Goal: Task Accomplishment & Management: Use online tool/utility

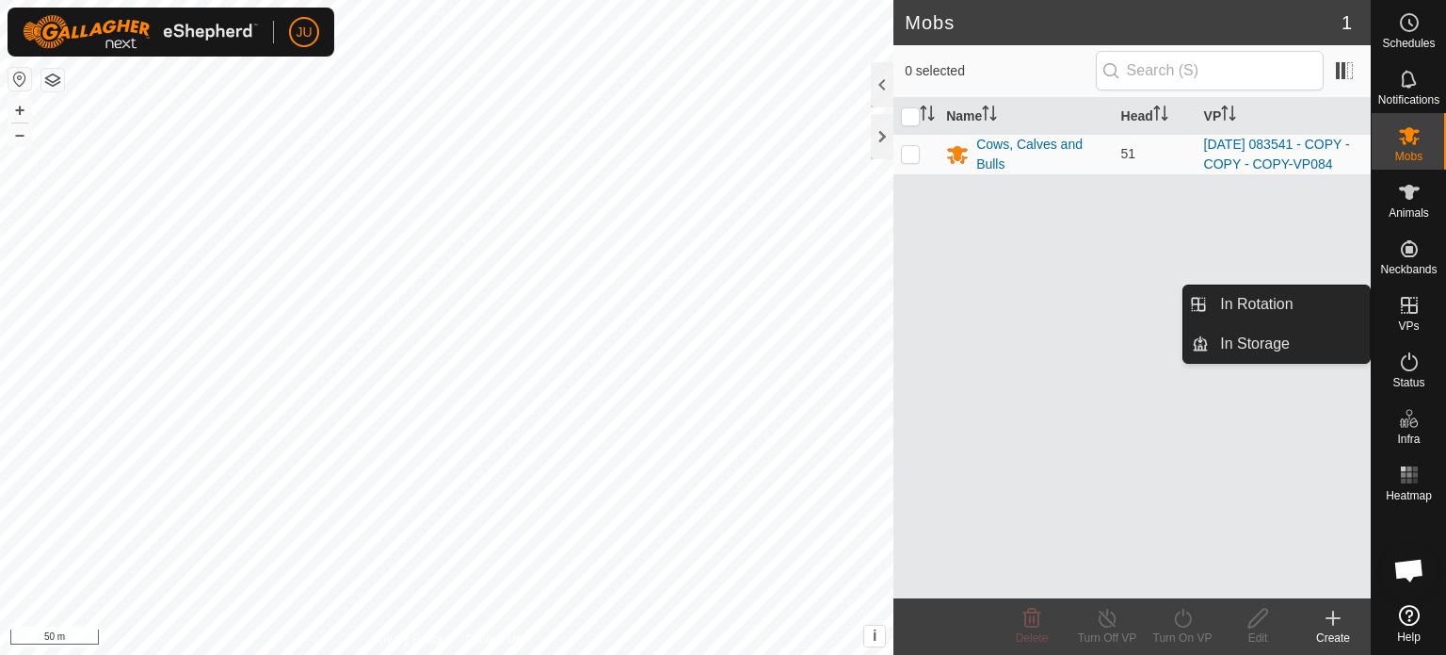
click at [1406, 300] on icon at bounding box center [1409, 305] width 23 height 23
click at [1296, 304] on link "In Rotation" at bounding box center [1289, 304] width 161 height 38
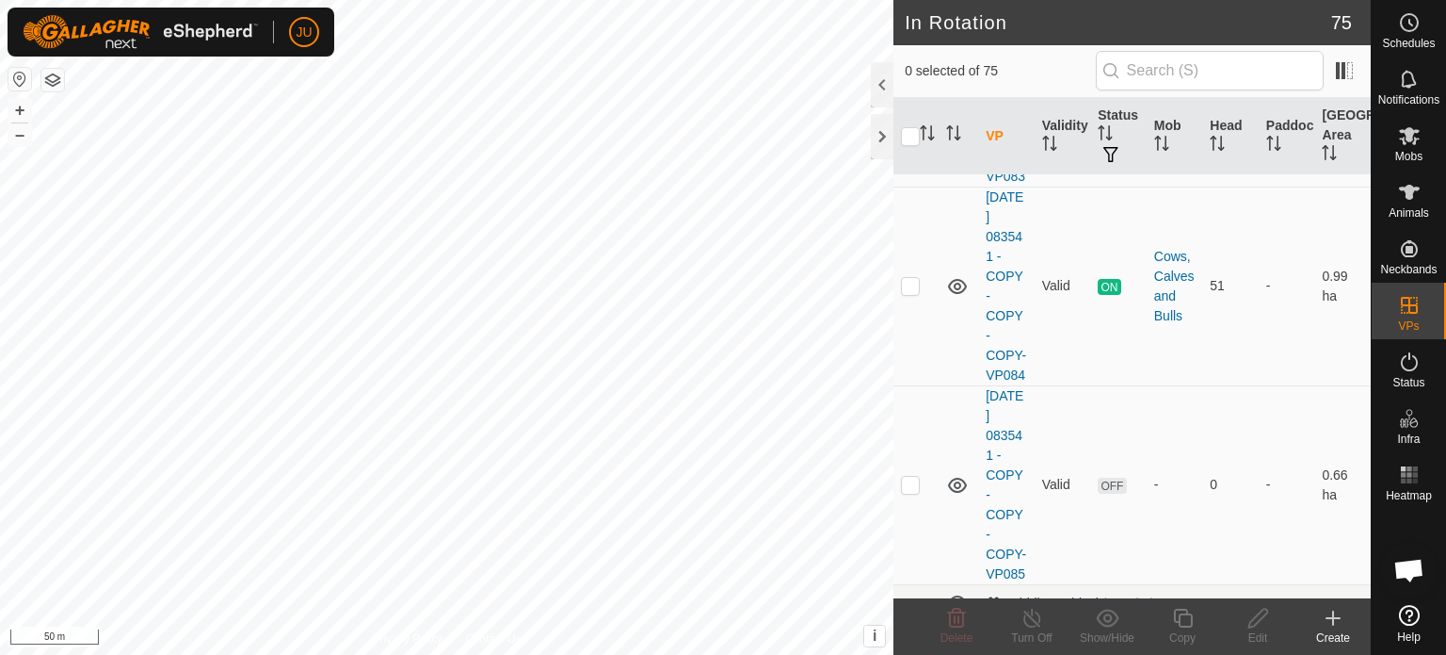
scroll to position [848, 0]
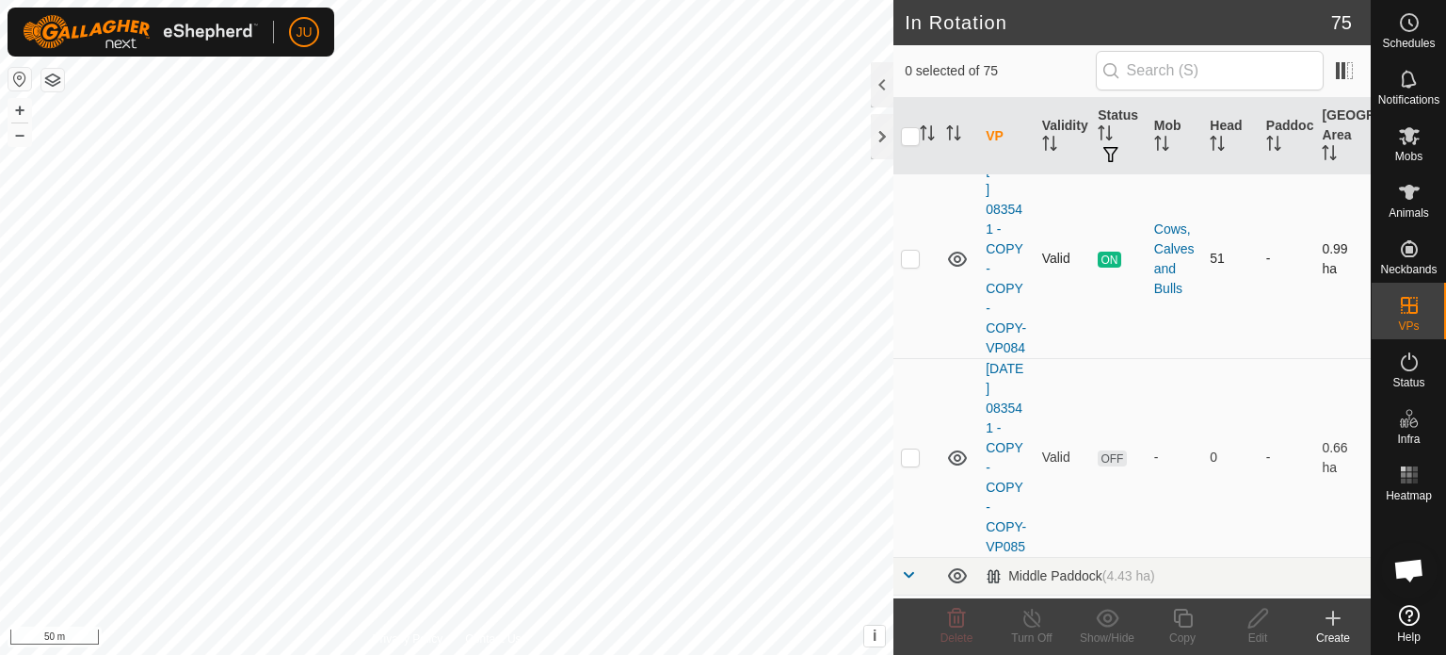
click at [906, 266] on p-checkbox at bounding box center [910, 257] width 19 height 15
checkbox input "true"
click at [1180, 622] on icon at bounding box center [1184, 617] width 24 height 23
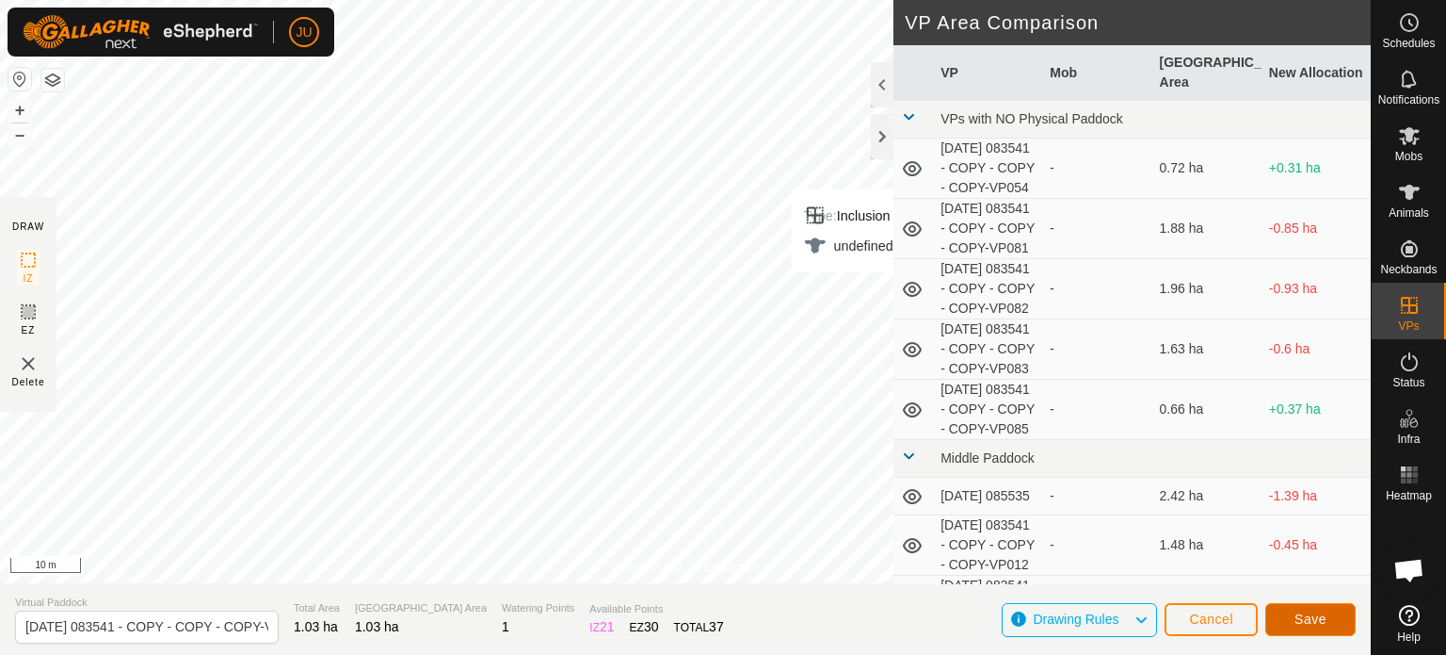
click at [1318, 622] on span "Save" at bounding box center [1311, 618] width 32 height 15
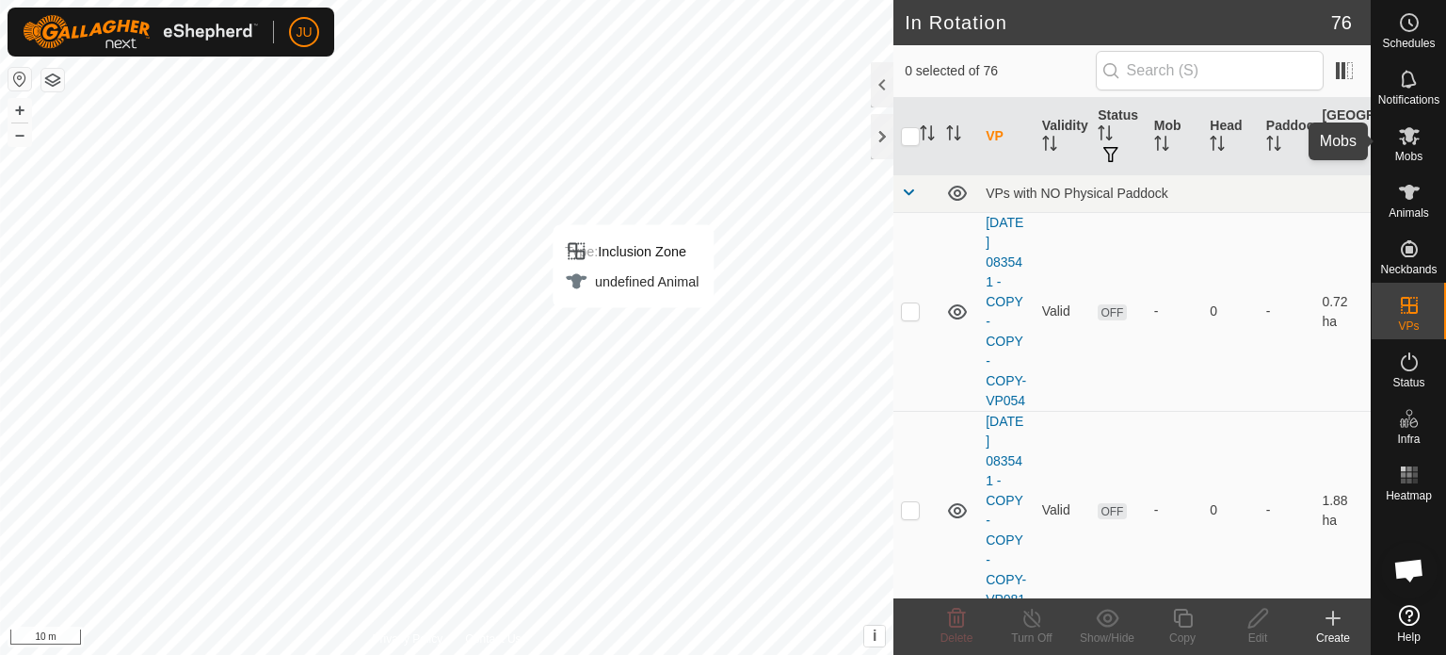
click at [1409, 133] on icon at bounding box center [1409, 136] width 21 height 18
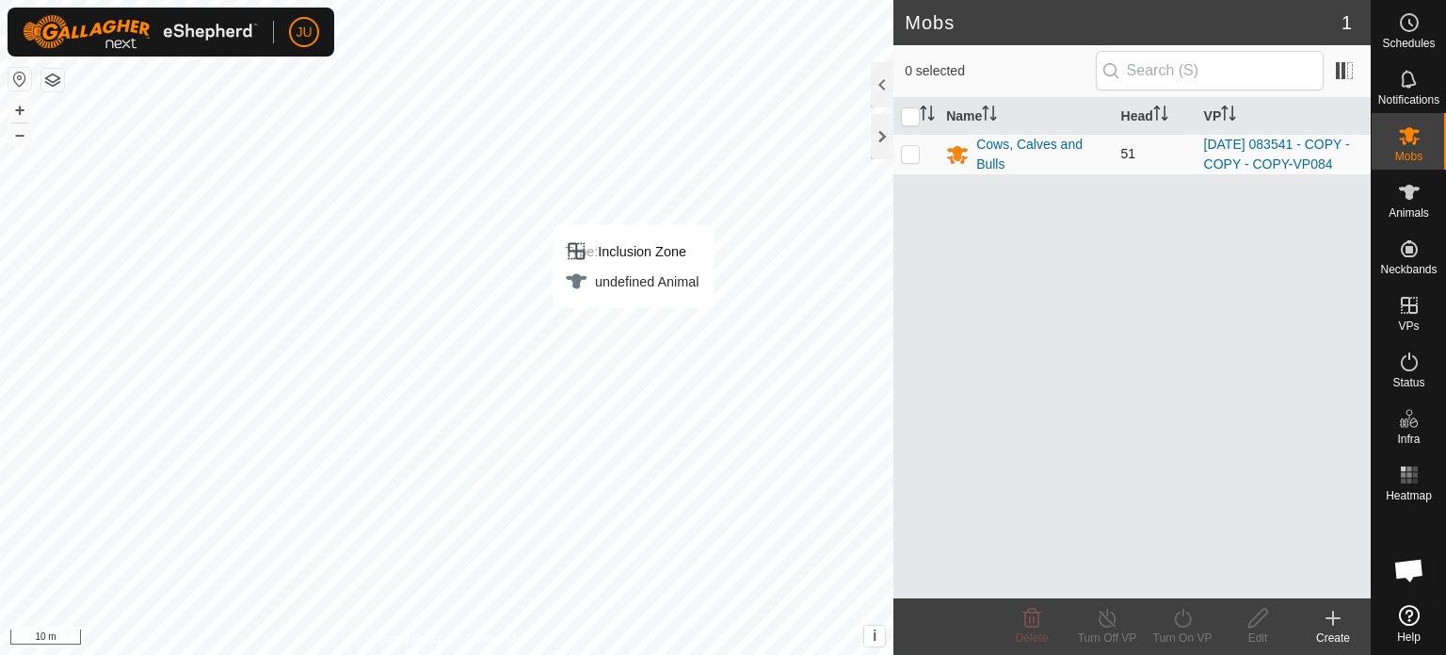
click at [908, 154] on td at bounding box center [916, 154] width 45 height 40
checkbox input "true"
click at [1185, 616] on icon at bounding box center [1184, 617] width 24 height 23
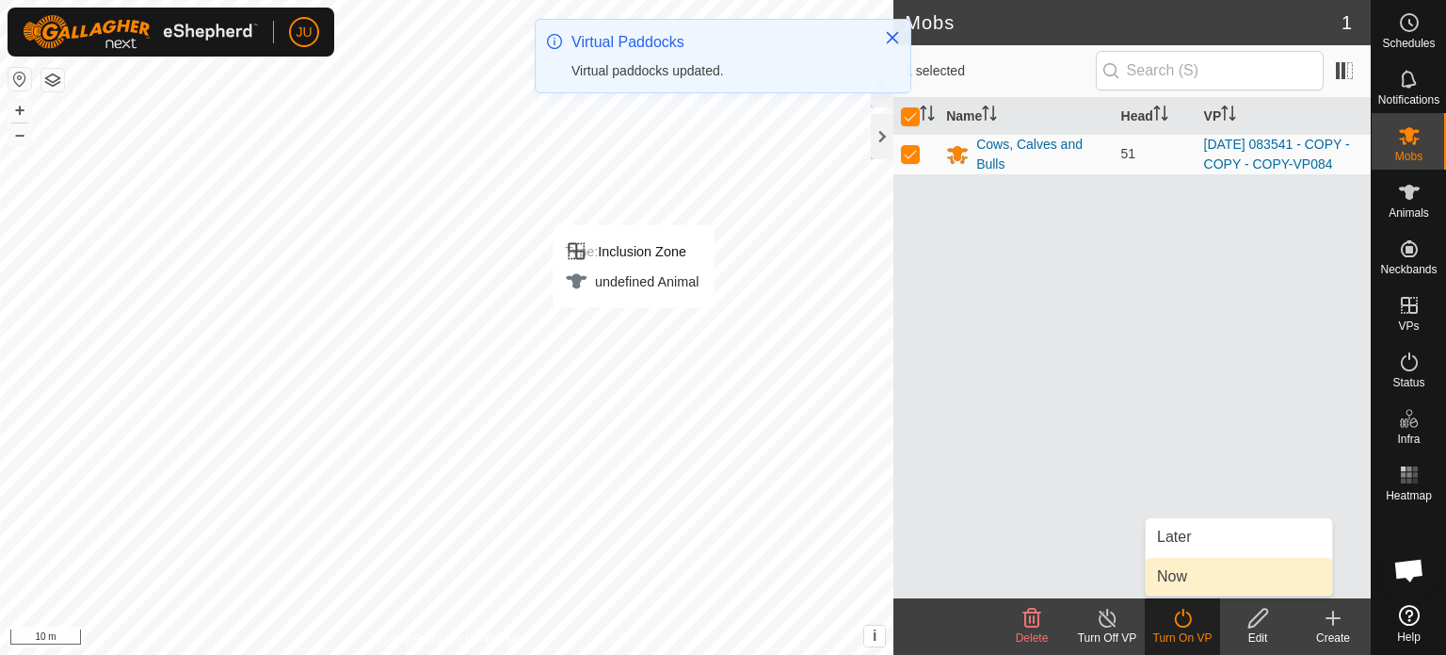
click at [1210, 576] on link "Now" at bounding box center [1239, 577] width 186 height 38
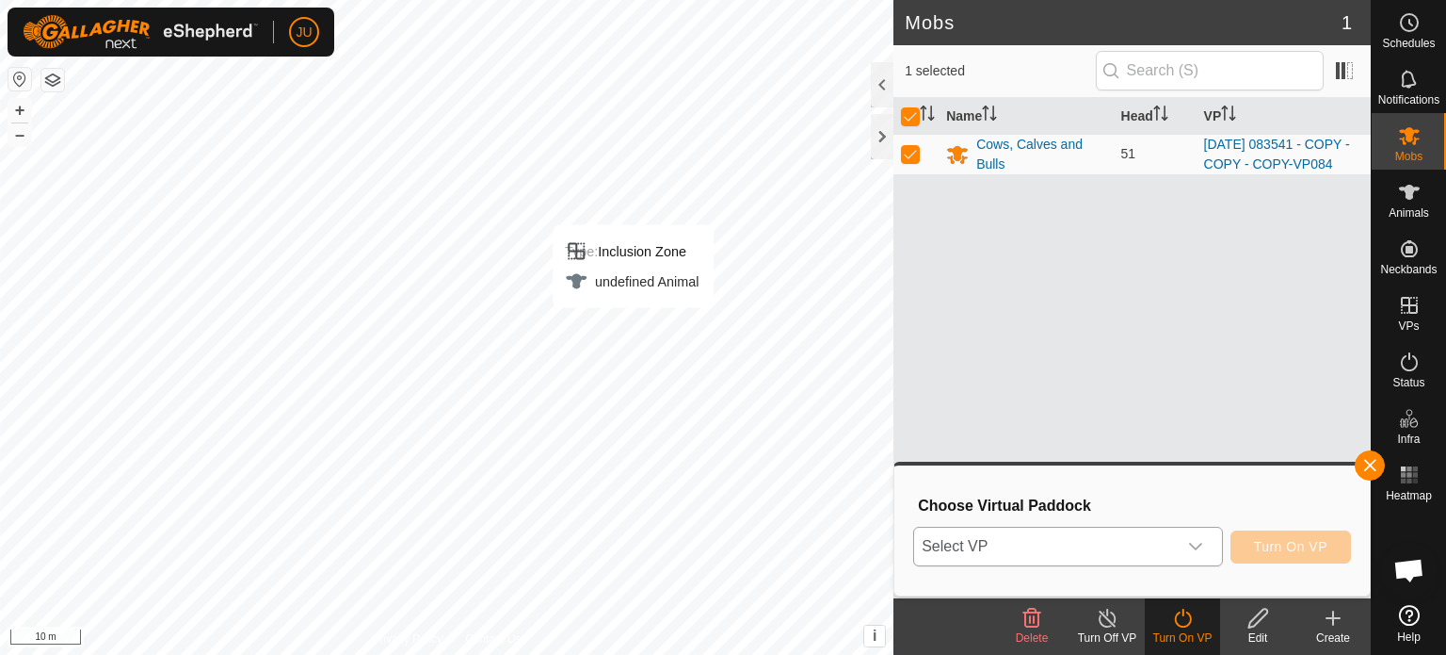
click at [1127, 550] on span "Select VP" at bounding box center [1045, 546] width 263 height 38
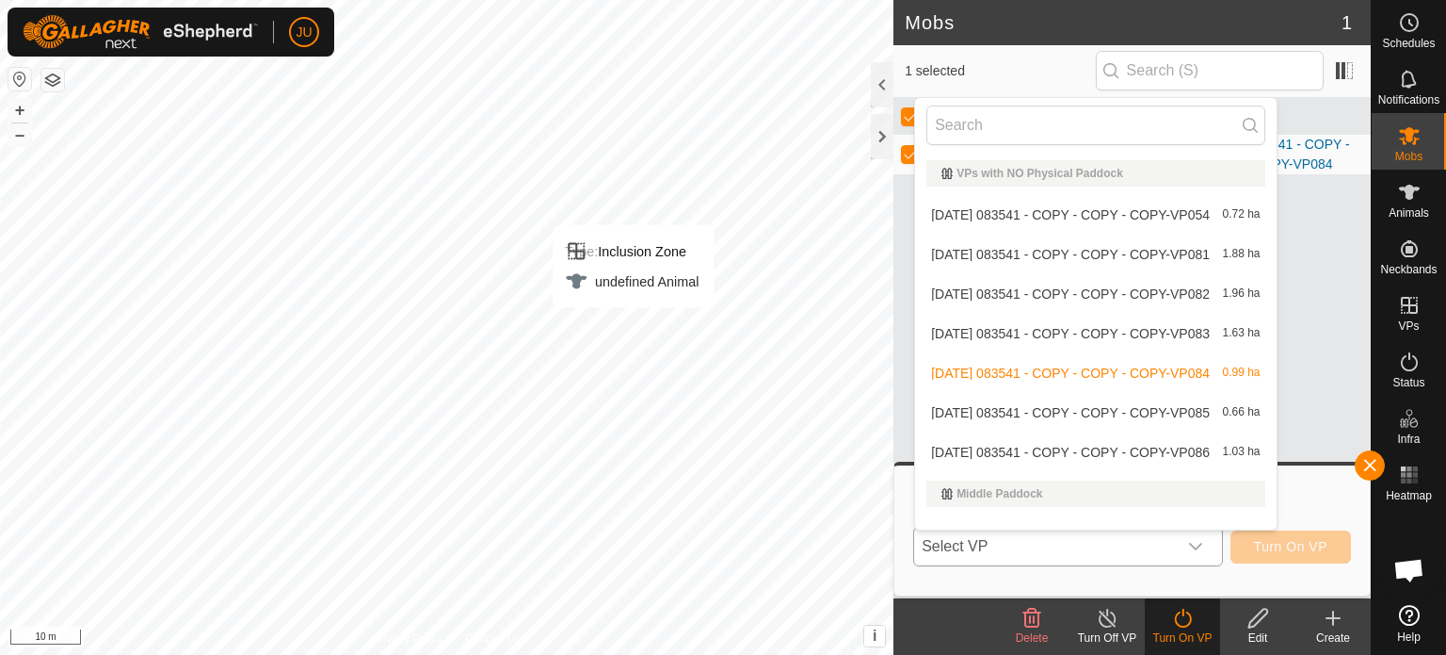
scroll to position [24, 0]
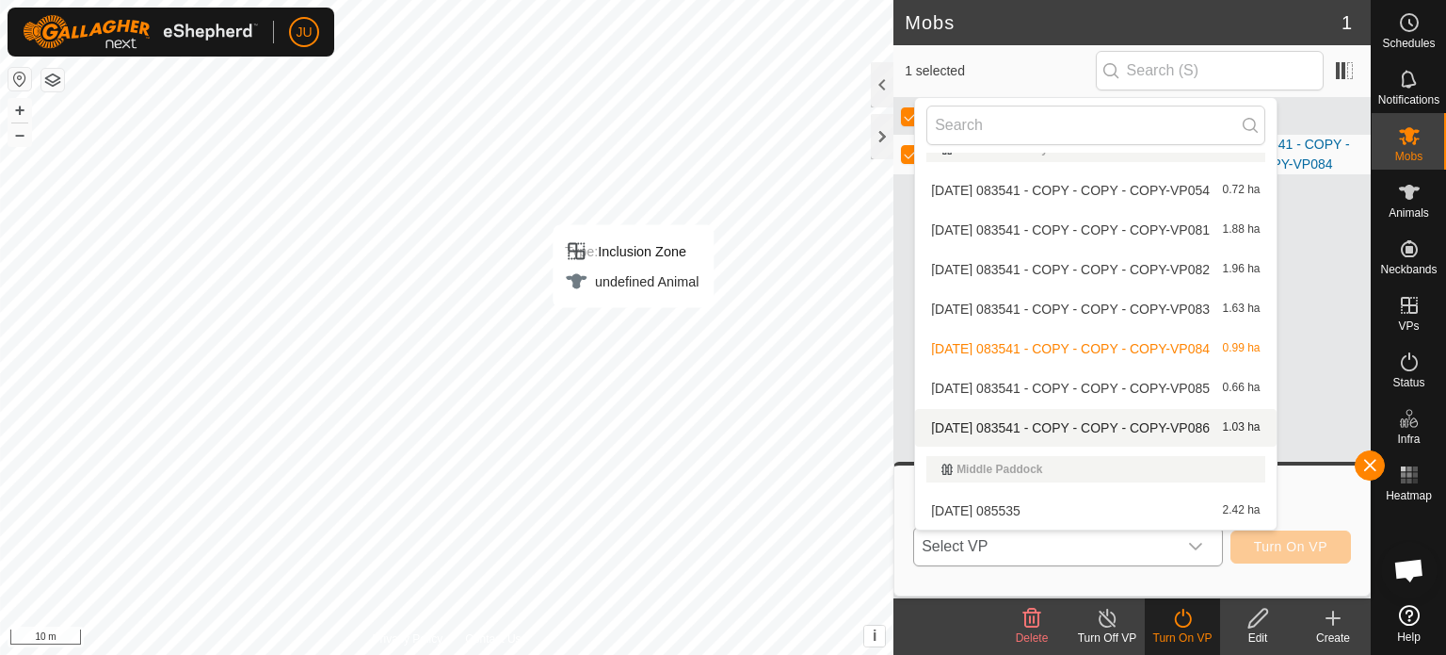
click at [1014, 422] on span "[DATE] 083541 - COPY - COPY - COPY-VP086" at bounding box center [1070, 427] width 279 height 13
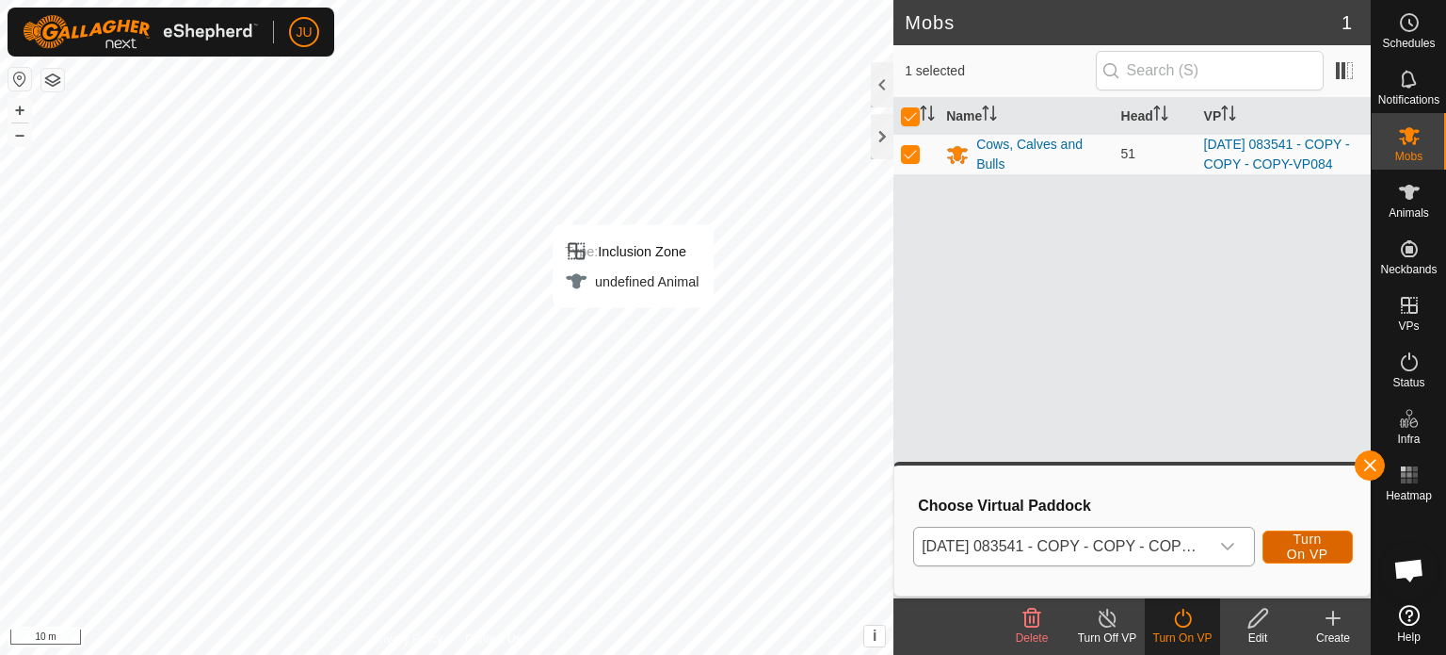
click at [1297, 541] on span "Turn On VP" at bounding box center [1307, 546] width 43 height 30
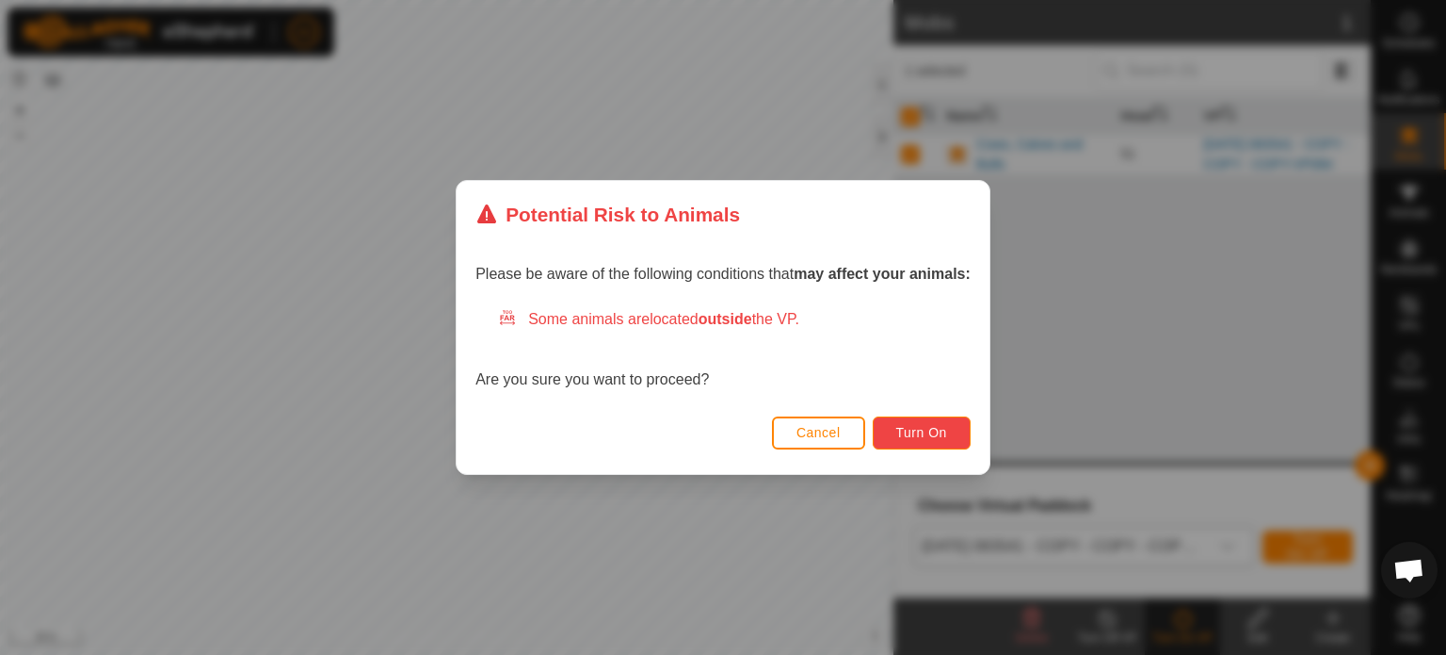
click at [932, 423] on button "Turn On" at bounding box center [922, 432] width 98 height 33
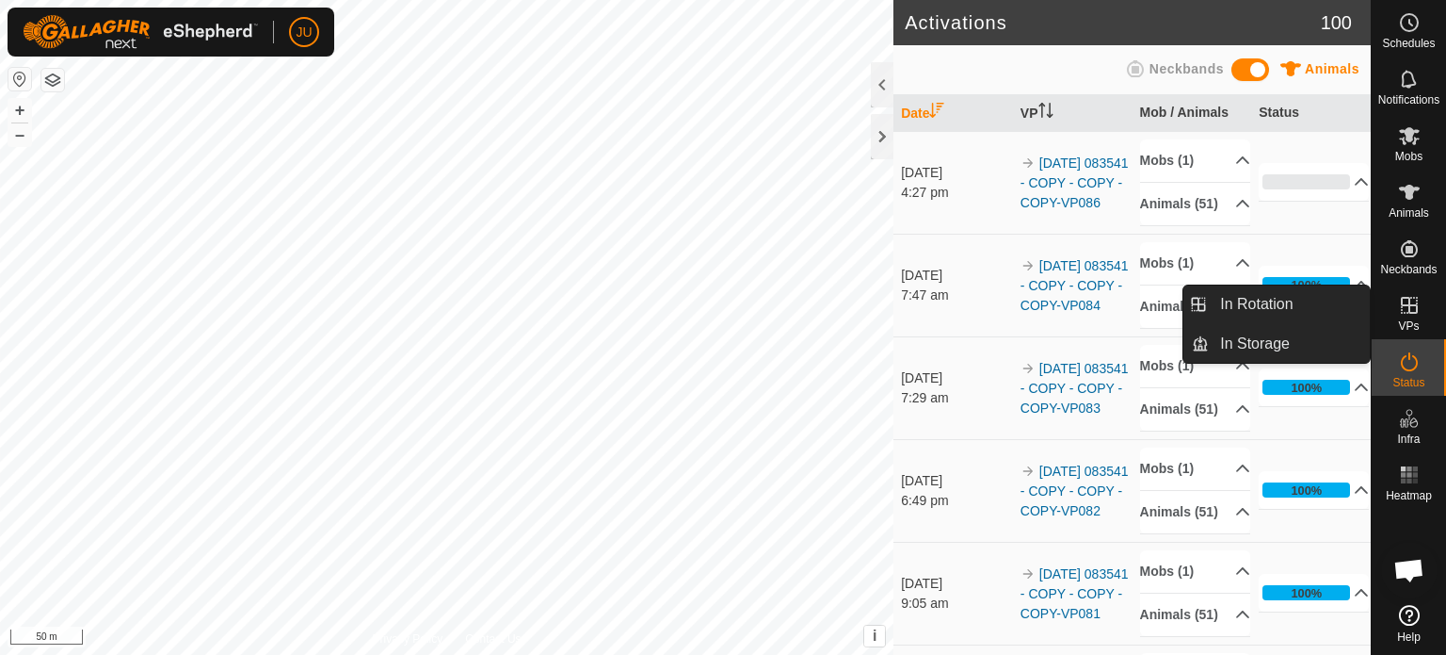
click at [1403, 300] on icon at bounding box center [1409, 305] width 23 height 23
click at [1256, 307] on link "In Rotation" at bounding box center [1289, 304] width 161 height 38
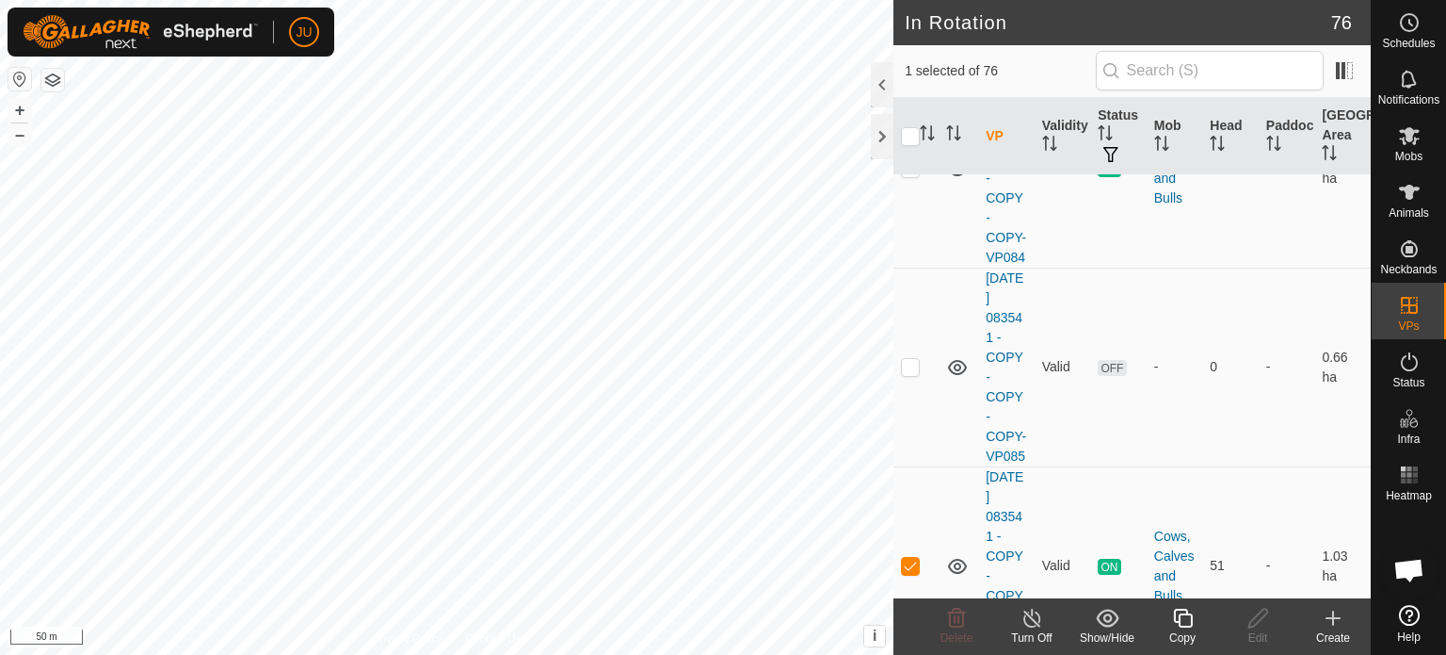
scroll to position [942, 0]
click at [912, 171] on p-checkbox at bounding box center [910, 163] width 19 height 15
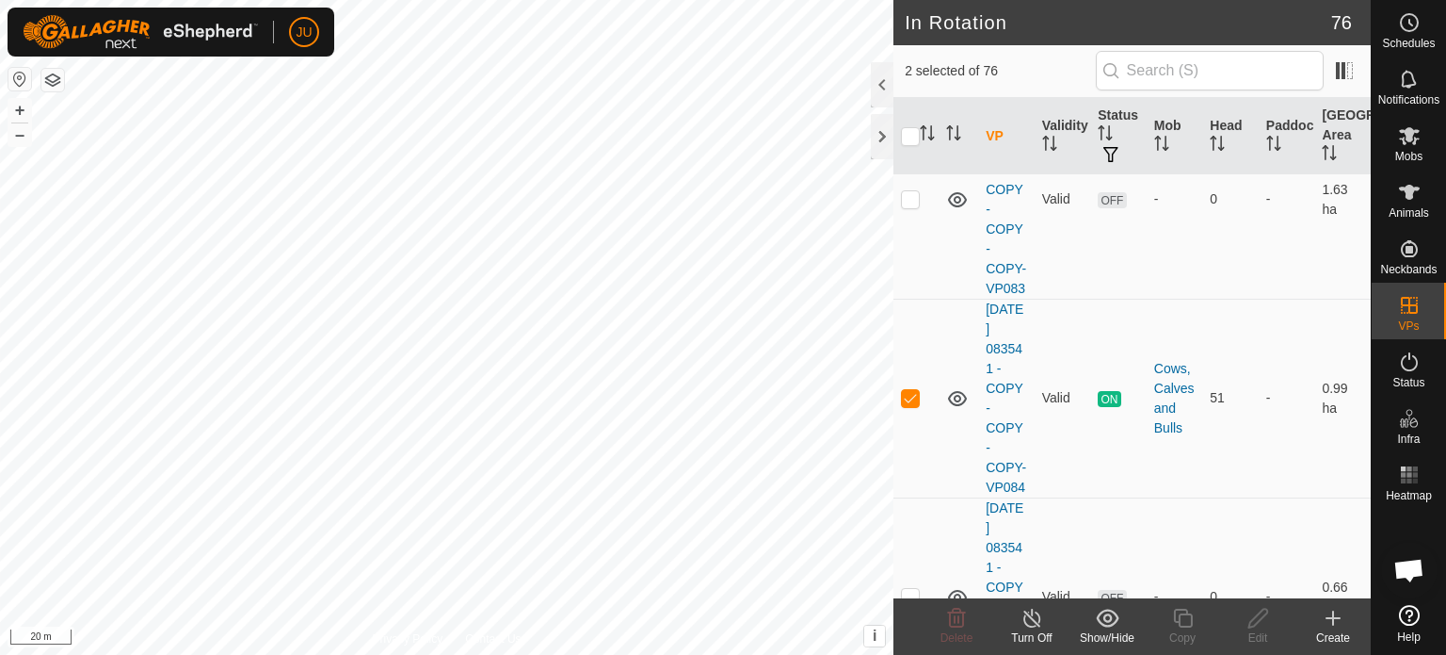
scroll to position [753, 0]
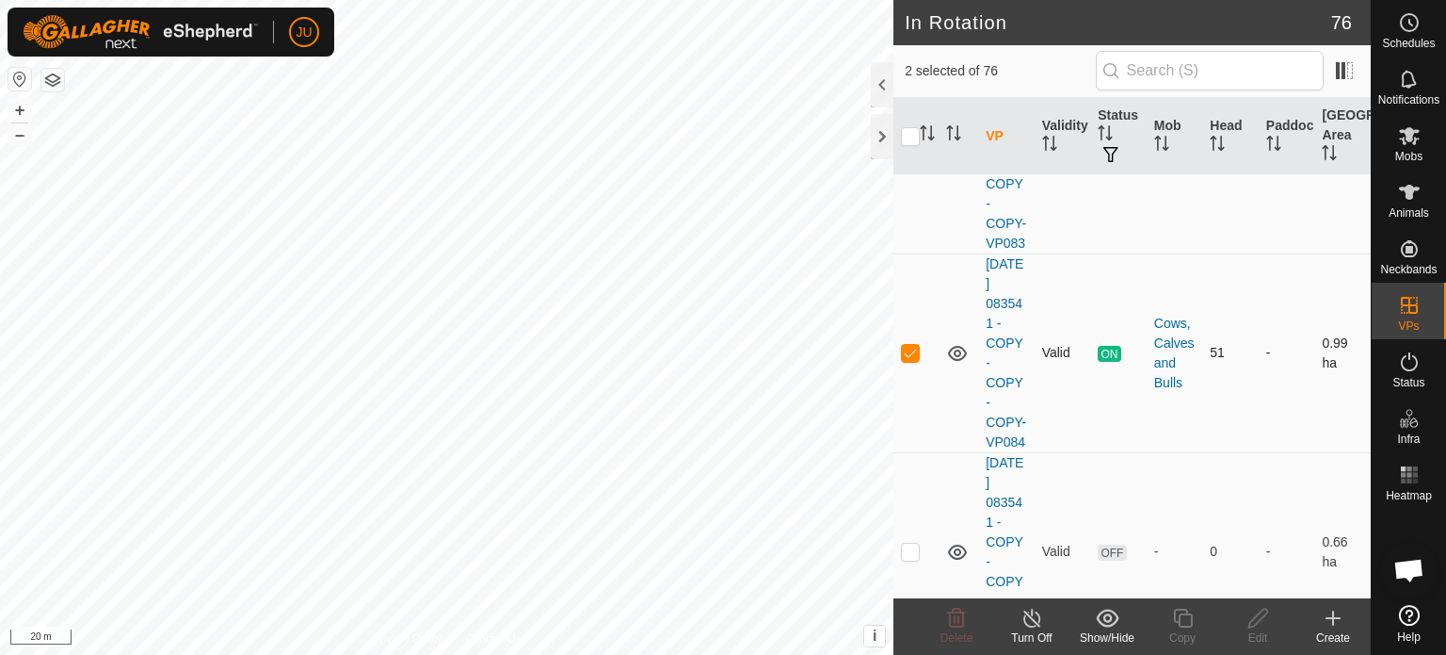
click at [914, 360] on p-checkbox at bounding box center [910, 352] width 19 height 15
checkbox input "false"
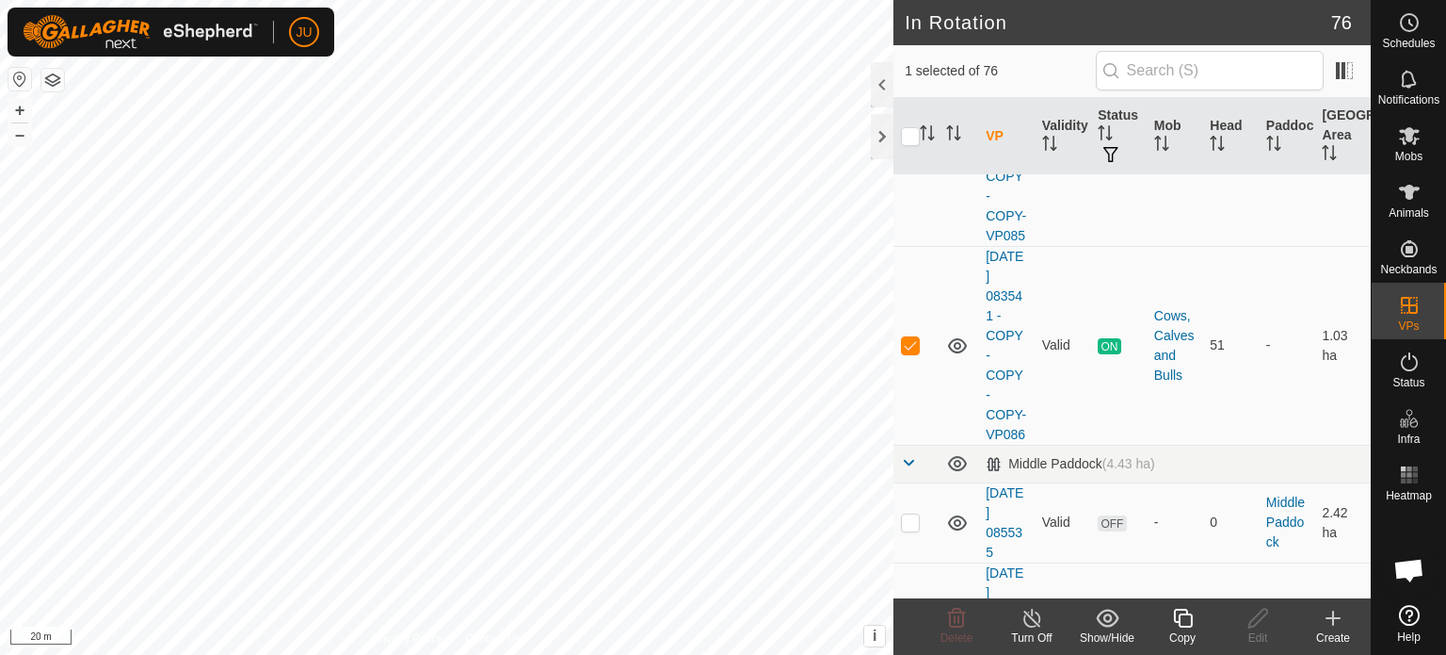
scroll to position [1224, 0]
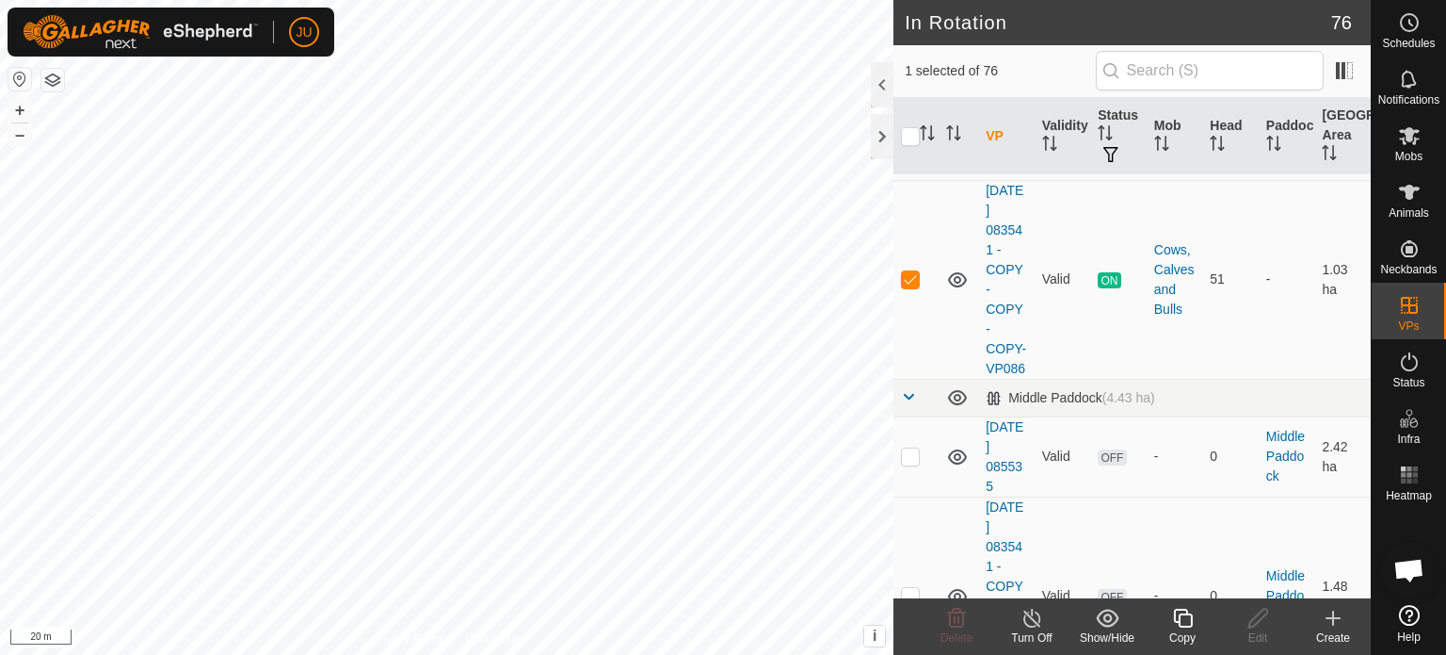
click at [1187, 622] on icon at bounding box center [1184, 617] width 24 height 23
